Goal: Task Accomplishment & Management: Use online tool/utility

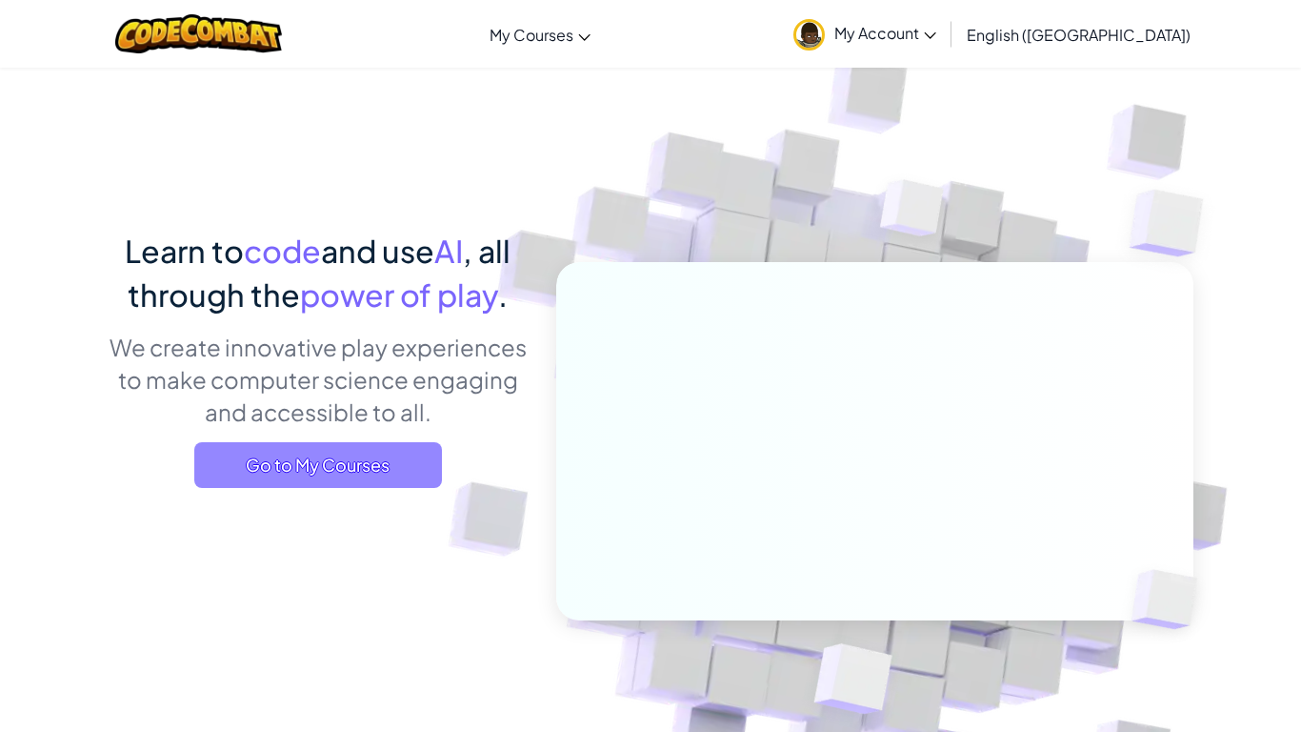
click at [393, 486] on span "Go to My Courses" at bounding box center [318, 465] width 248 height 46
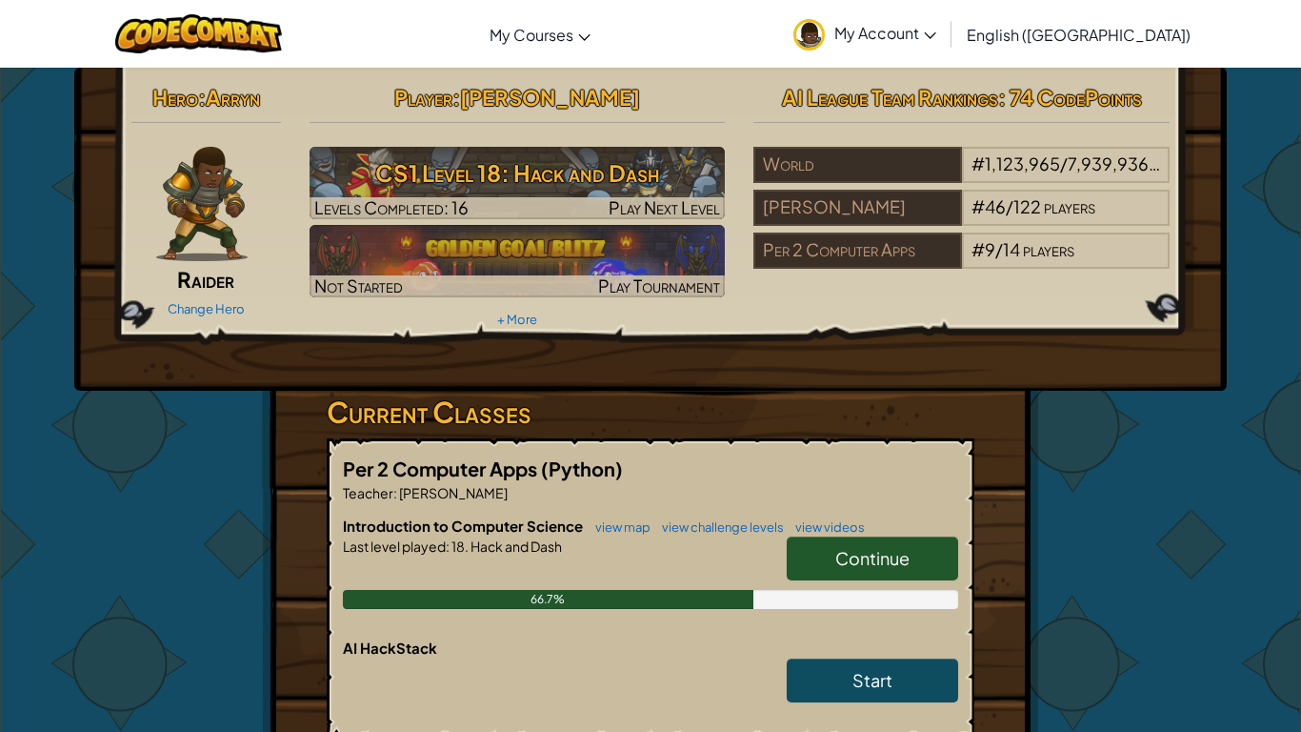
click at [1245, 433] on div "Hero : [PERSON_NAME] Change Hero Player : [PERSON_NAME] CS1 Level 18: Hack and …" at bounding box center [650, 541] width 1301 height 948
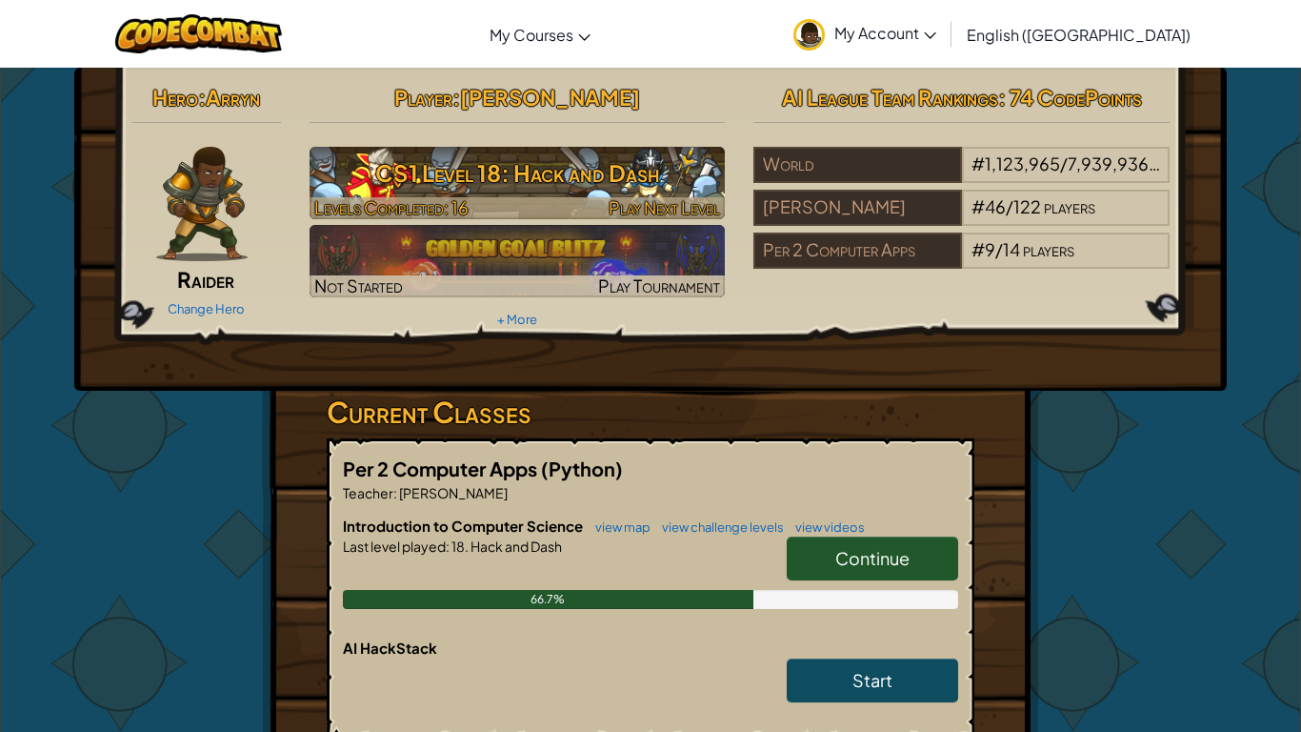
click at [509, 192] on h3 "CS1 Level 18: Hack and Dash" at bounding box center [518, 172] width 416 height 43
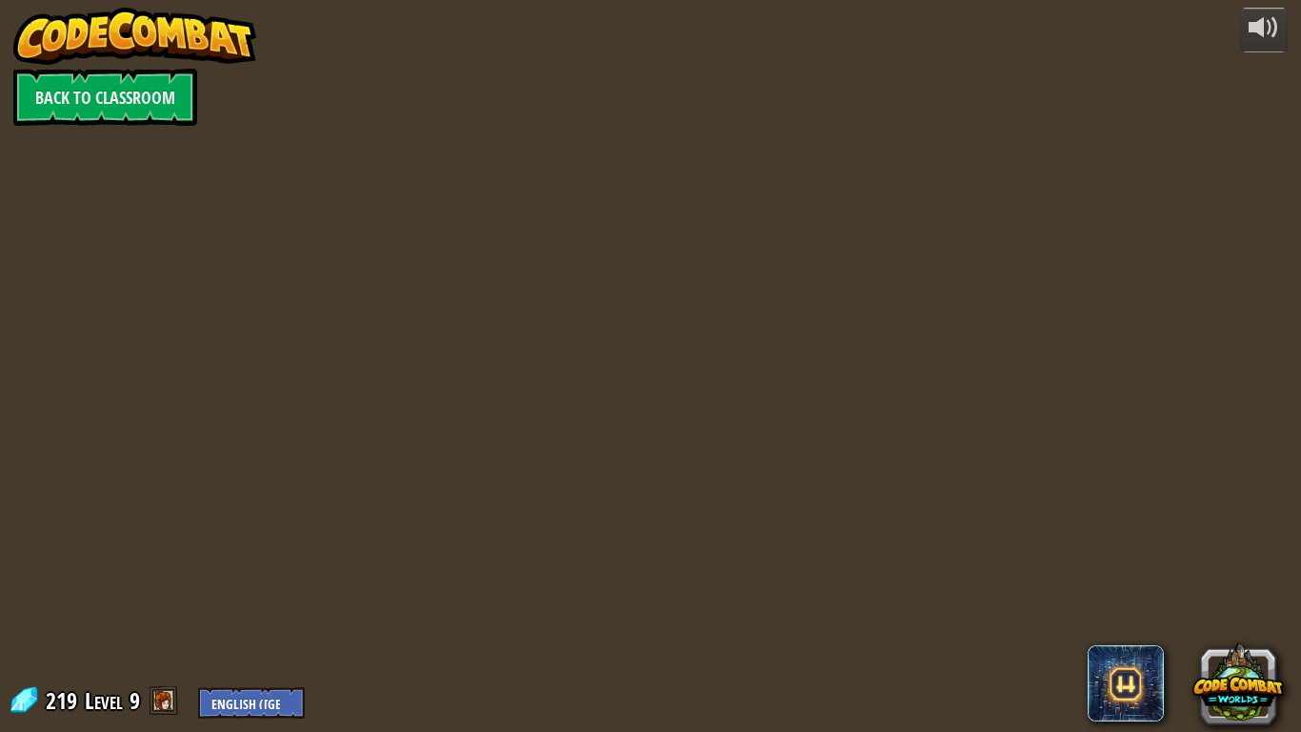
click at [509, 192] on div at bounding box center [650, 366] width 1119 height 732
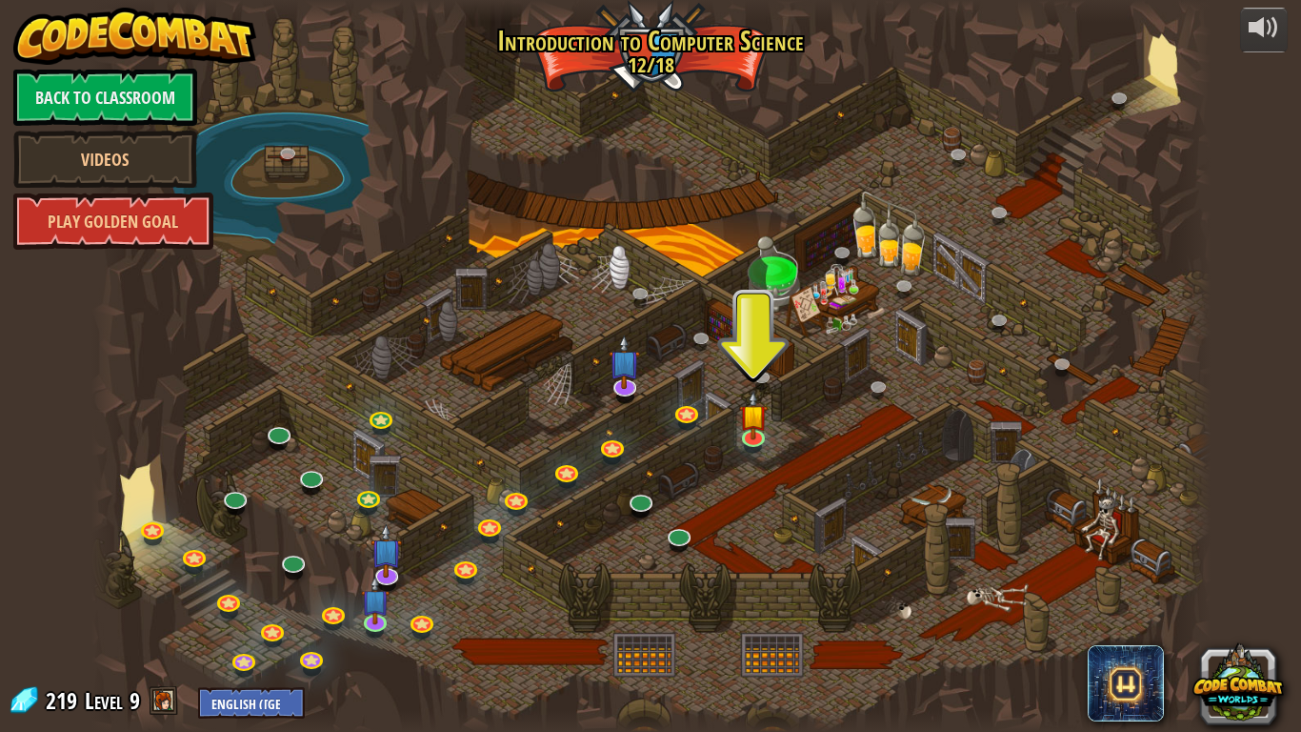
click at [827, 293] on div at bounding box center [650, 366] width 1119 height 732
click at [884, 423] on div at bounding box center [650, 366] width 1119 height 732
click at [889, 441] on div at bounding box center [650, 366] width 1119 height 732
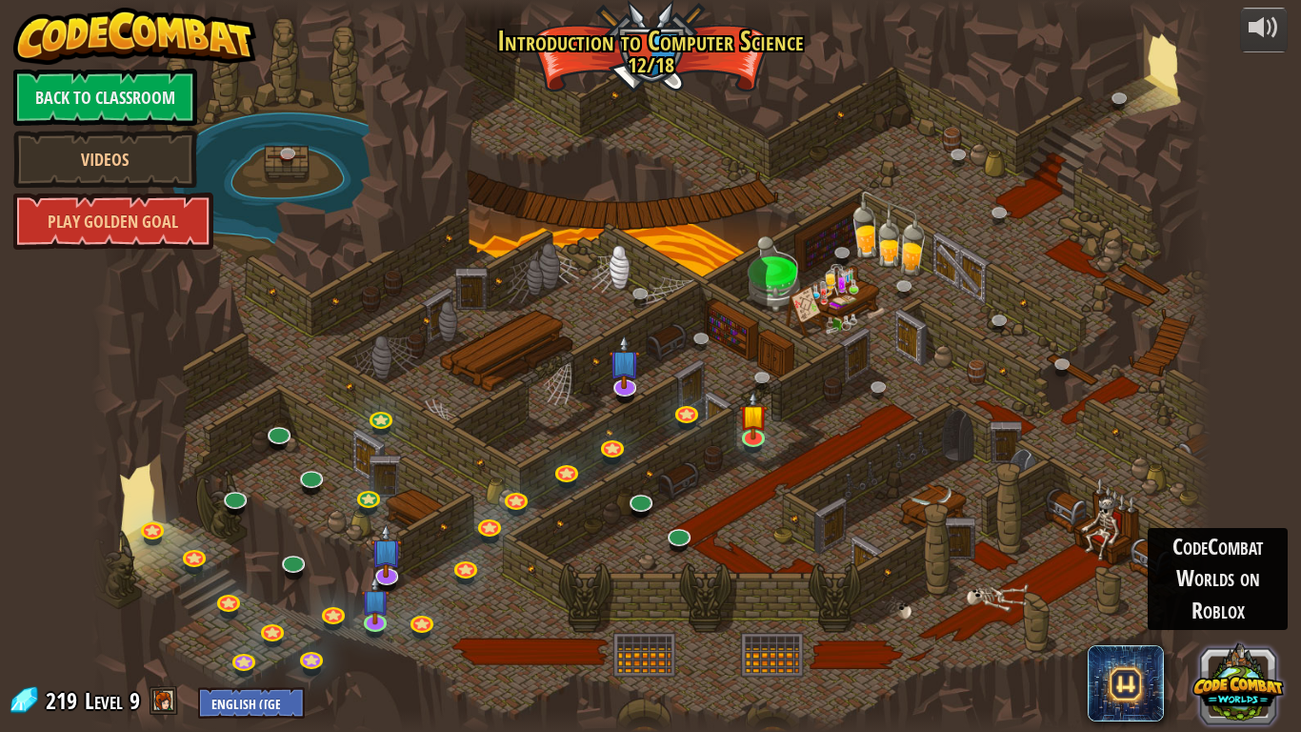
click at [1234, 713] on button at bounding box center [1238, 682] width 91 height 91
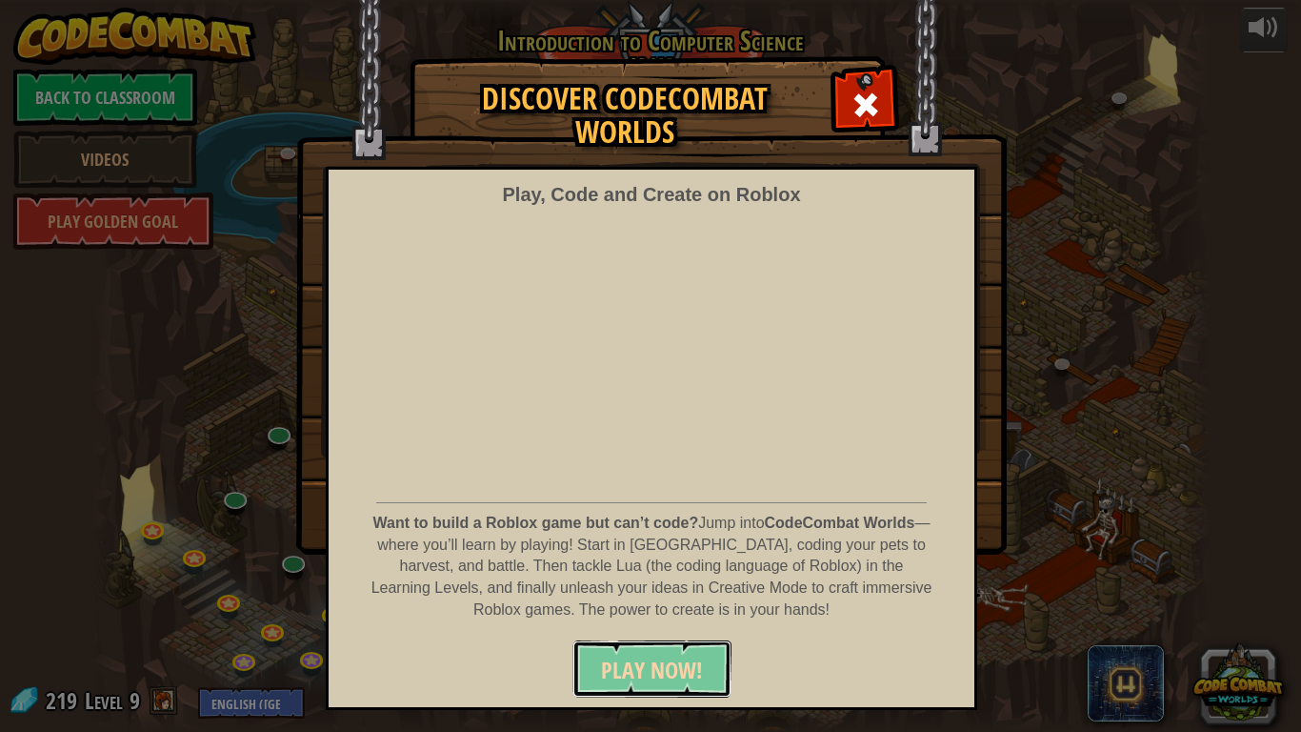
click at [659, 673] on span "PLAY NOW!" at bounding box center [652, 670] width 102 height 30
